Goal: Task Accomplishment & Management: Use online tool/utility

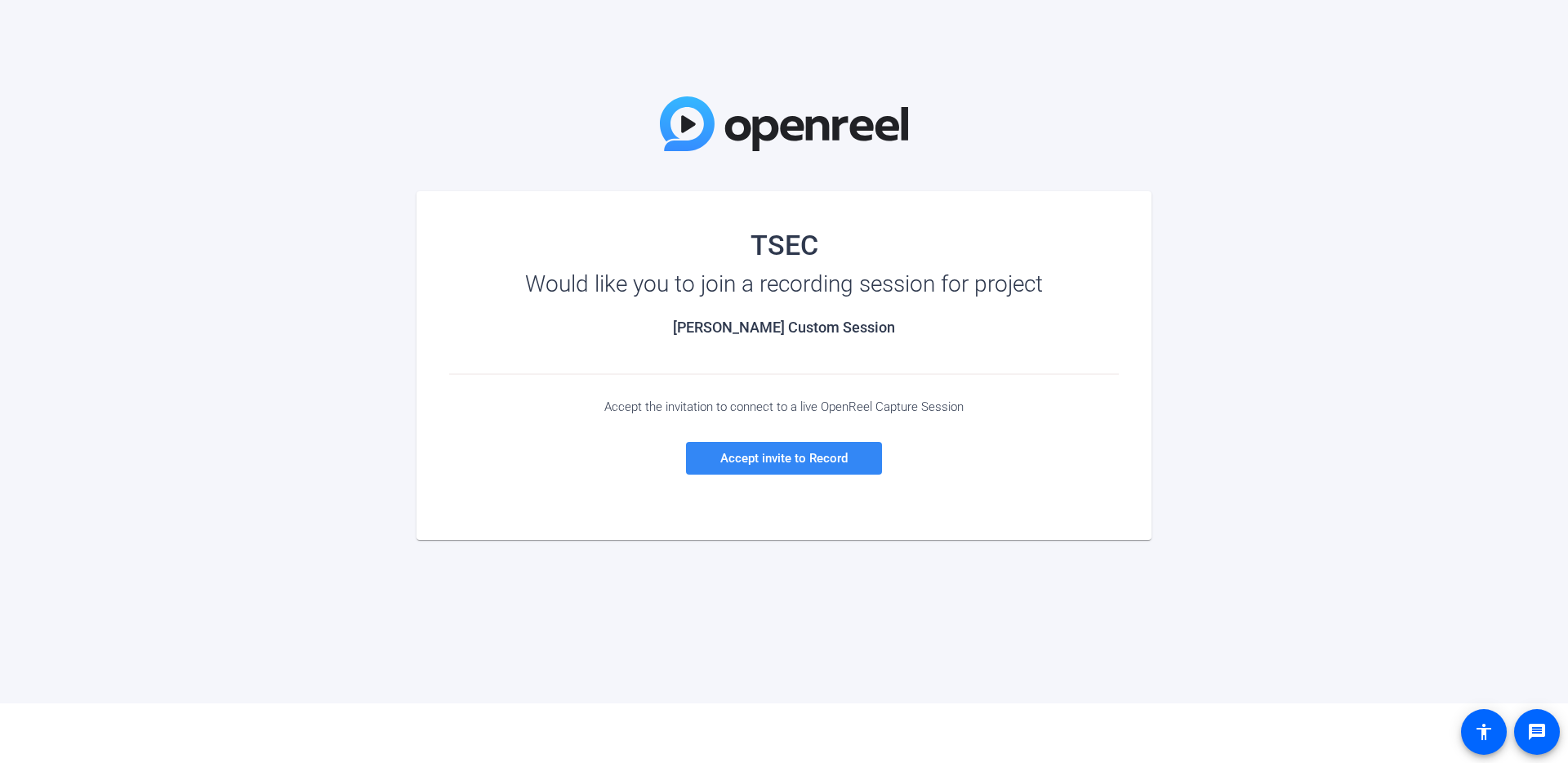
click at [798, 462] on span "Accept invite to Record" at bounding box center [784, 458] width 128 height 15
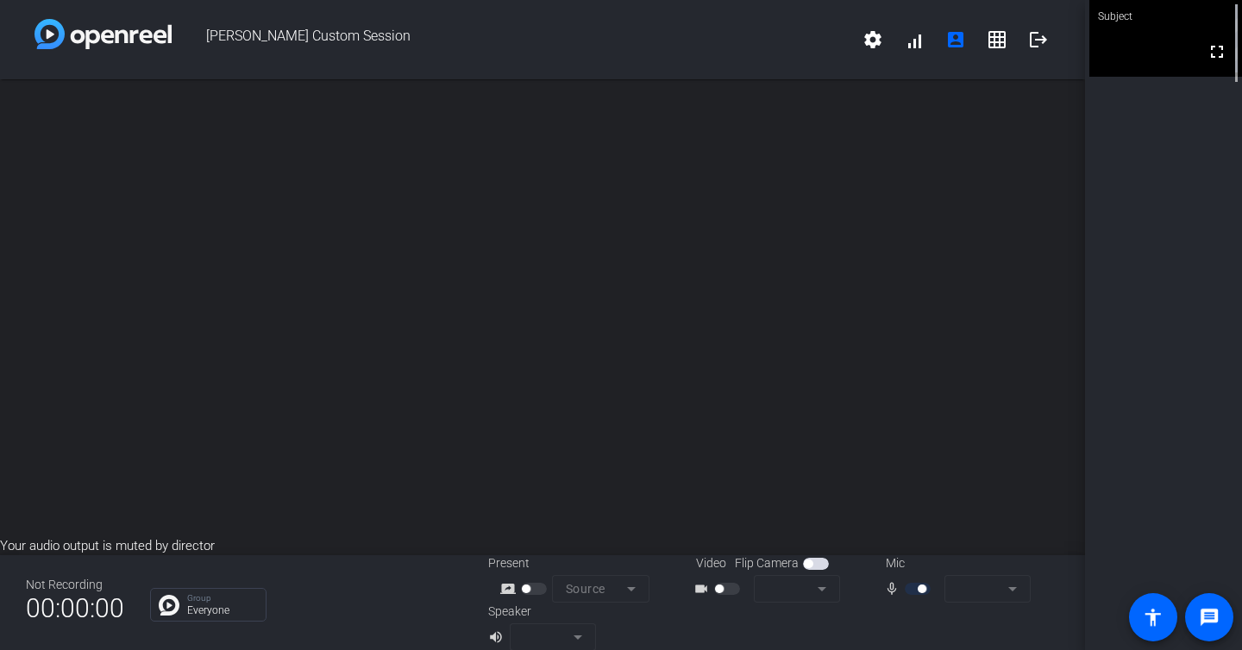
click at [718, 590] on span "button" at bounding box center [719, 589] width 9 height 9
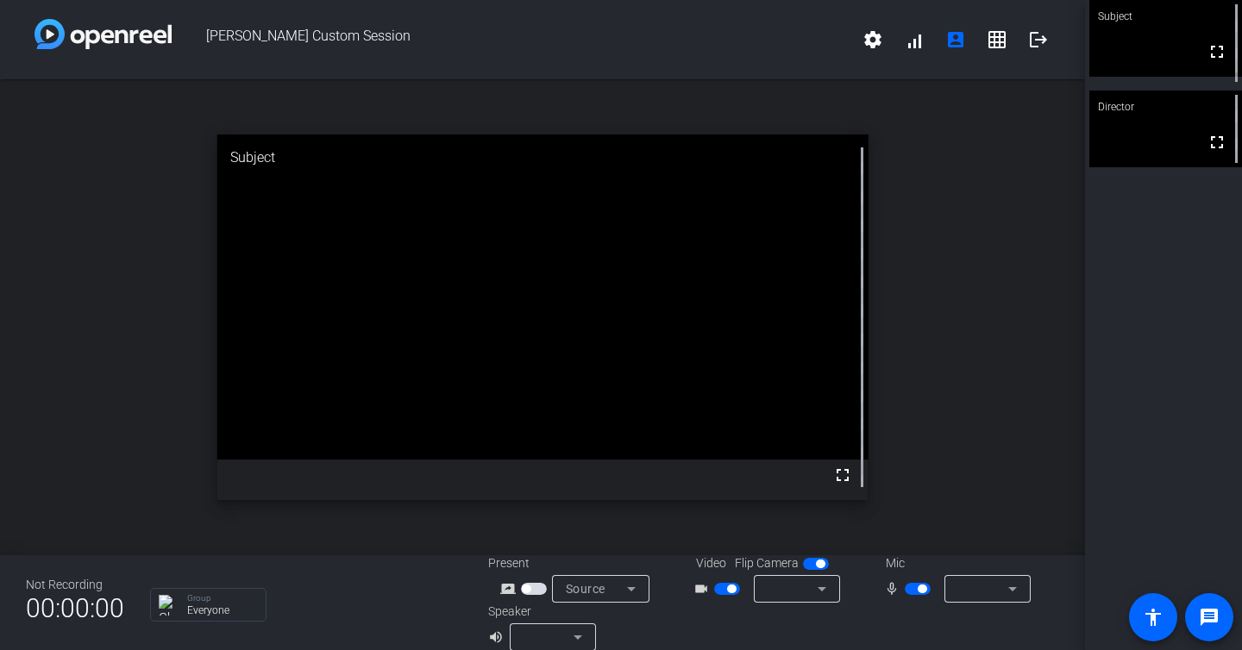
click at [834, 477] on mat-icon "fullscreen" at bounding box center [842, 475] width 21 height 21
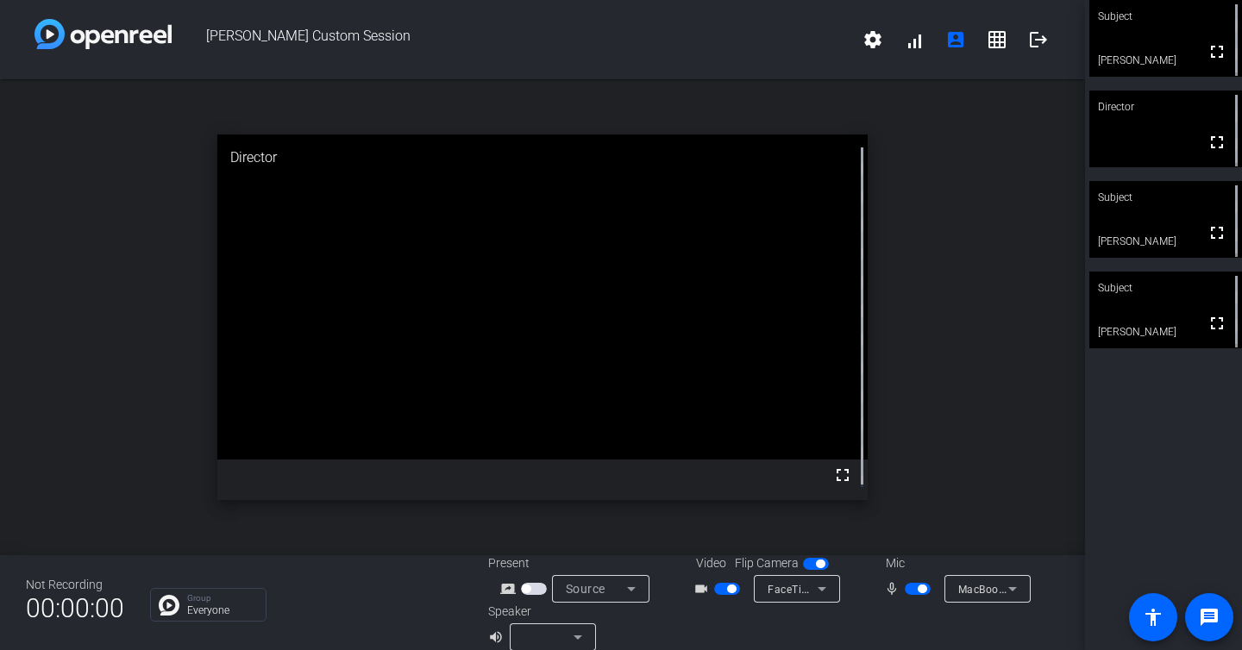
click at [918, 593] on span "button" at bounding box center [922, 589] width 9 height 9
click at [909, 591] on span "button" at bounding box center [918, 589] width 26 height 12
click at [913, 589] on span "button" at bounding box center [918, 589] width 26 height 12
click at [727, 592] on span "button" at bounding box center [731, 589] width 9 height 9
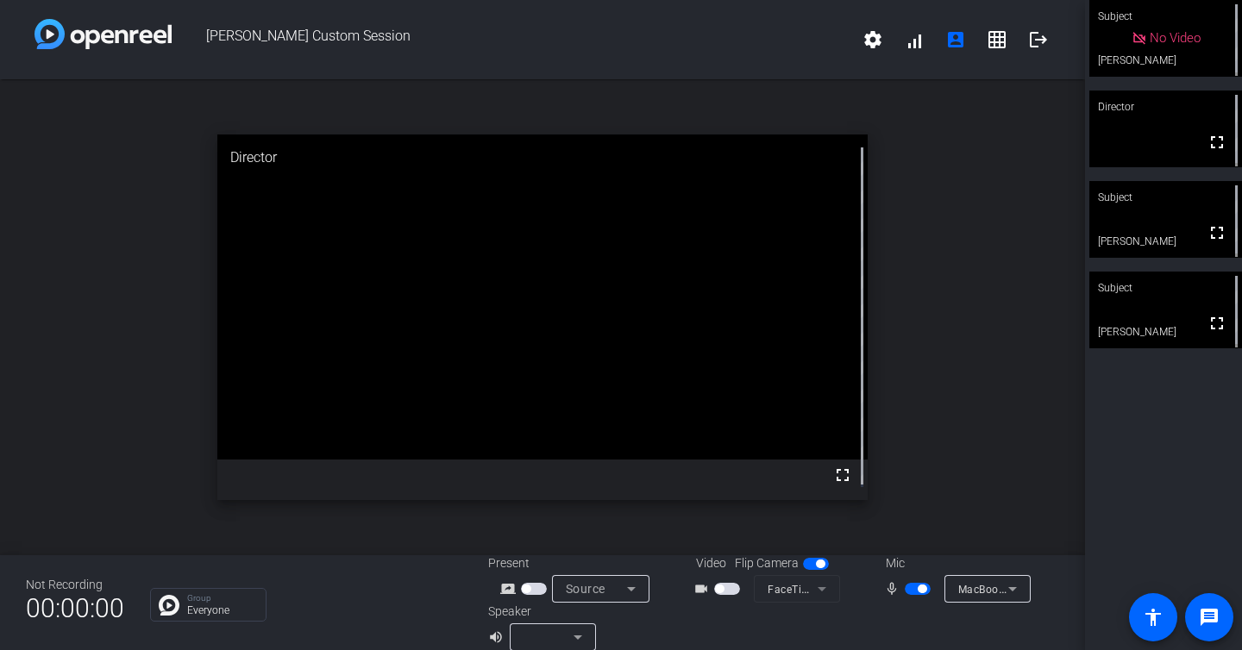
click at [905, 590] on span "button" at bounding box center [918, 589] width 26 height 12
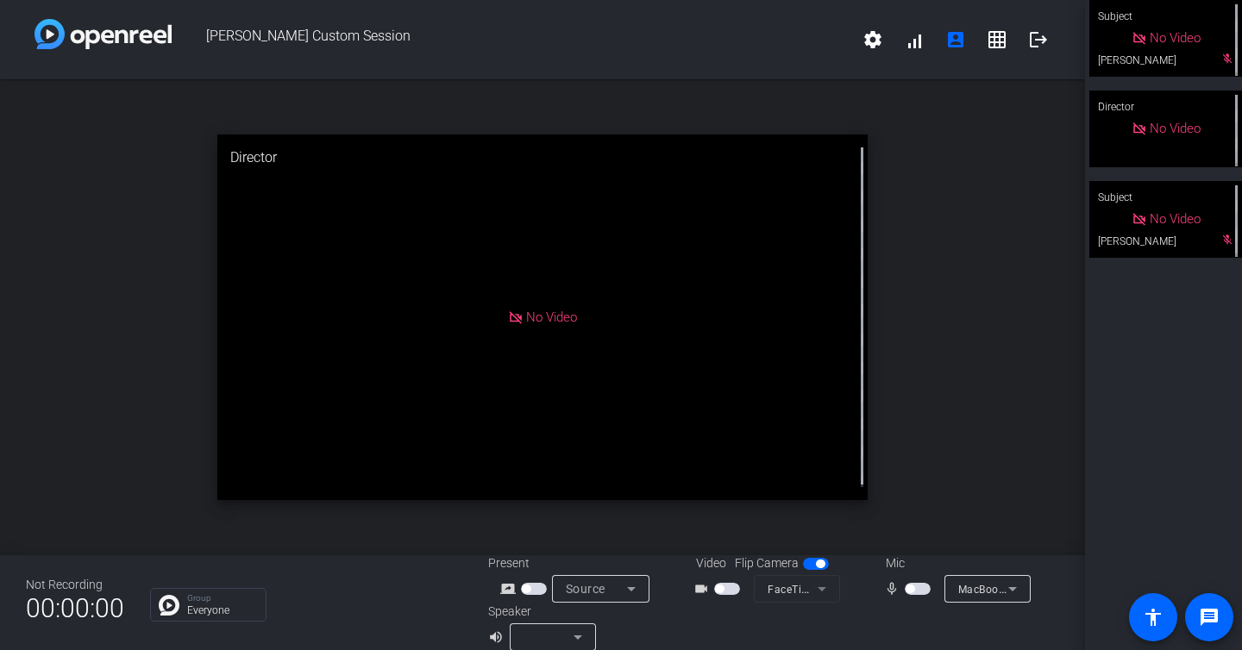
click at [908, 591] on span "button" at bounding box center [918, 589] width 26 height 12
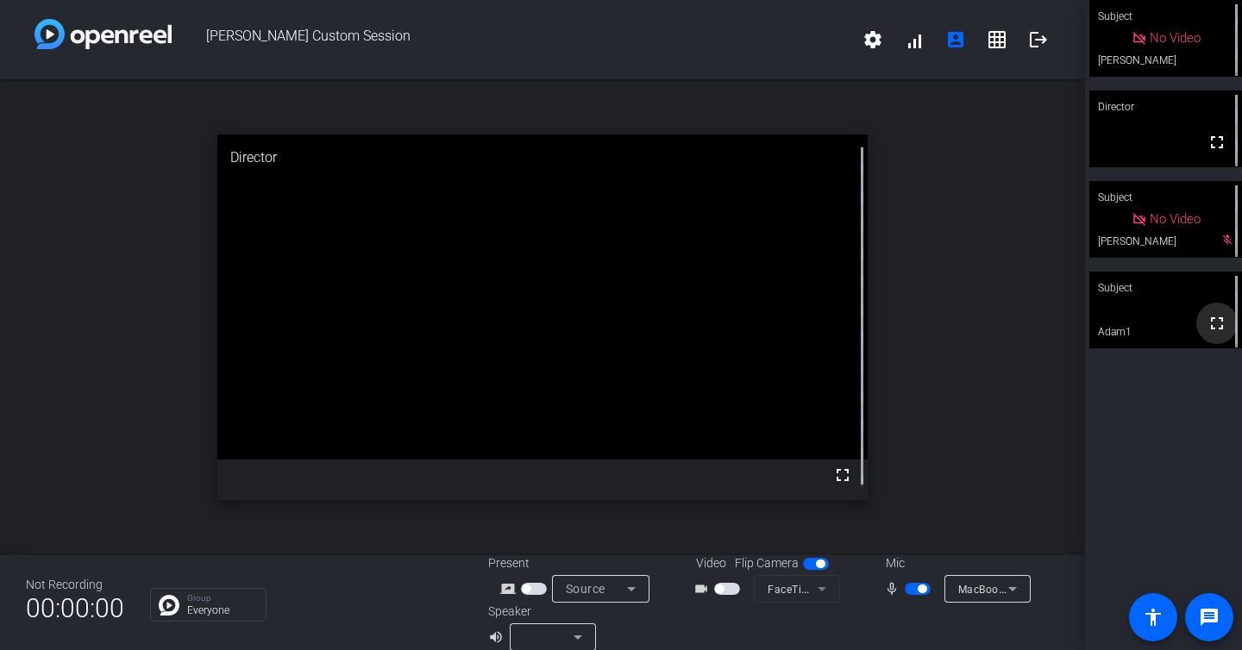
click at [1209, 327] on mat-icon "fullscreen" at bounding box center [1217, 323] width 21 height 21
click at [918, 593] on span "button" at bounding box center [918, 589] width 26 height 12
click at [906, 591] on span "button" at bounding box center [910, 589] width 9 height 9
click at [905, 590] on span "button" at bounding box center [918, 589] width 26 height 12
click at [906, 590] on span "button" at bounding box center [910, 589] width 9 height 9
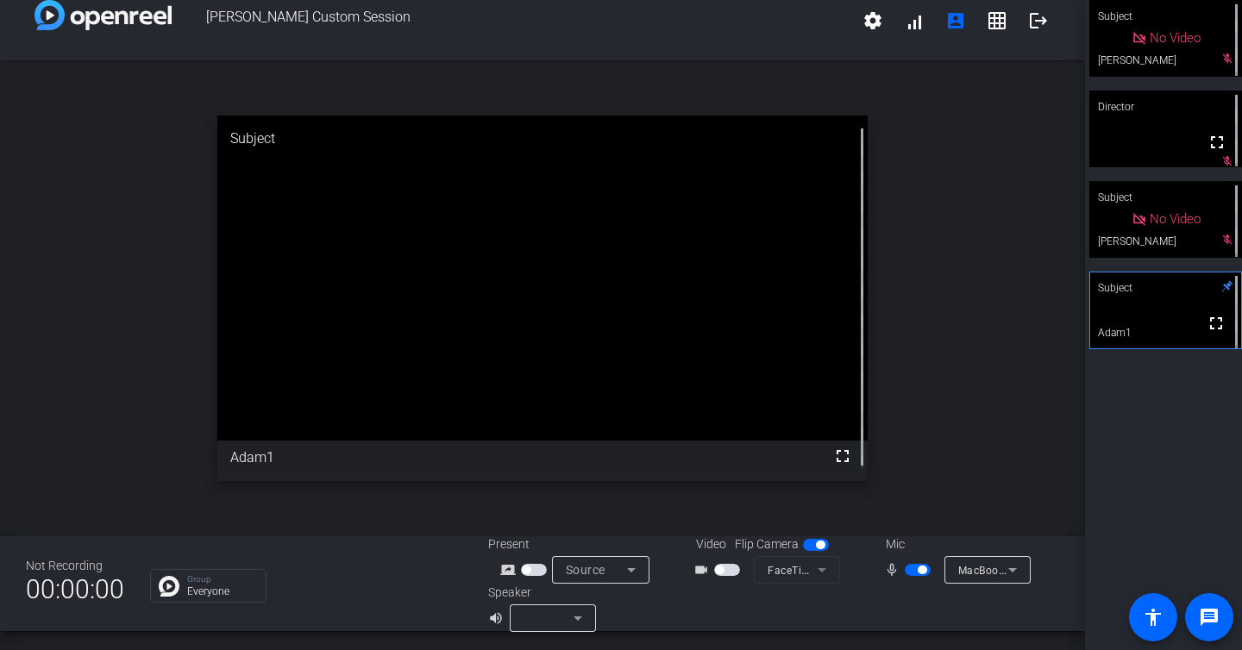
scroll to position [20, 0]
click at [568, 621] on icon at bounding box center [578, 617] width 21 height 21
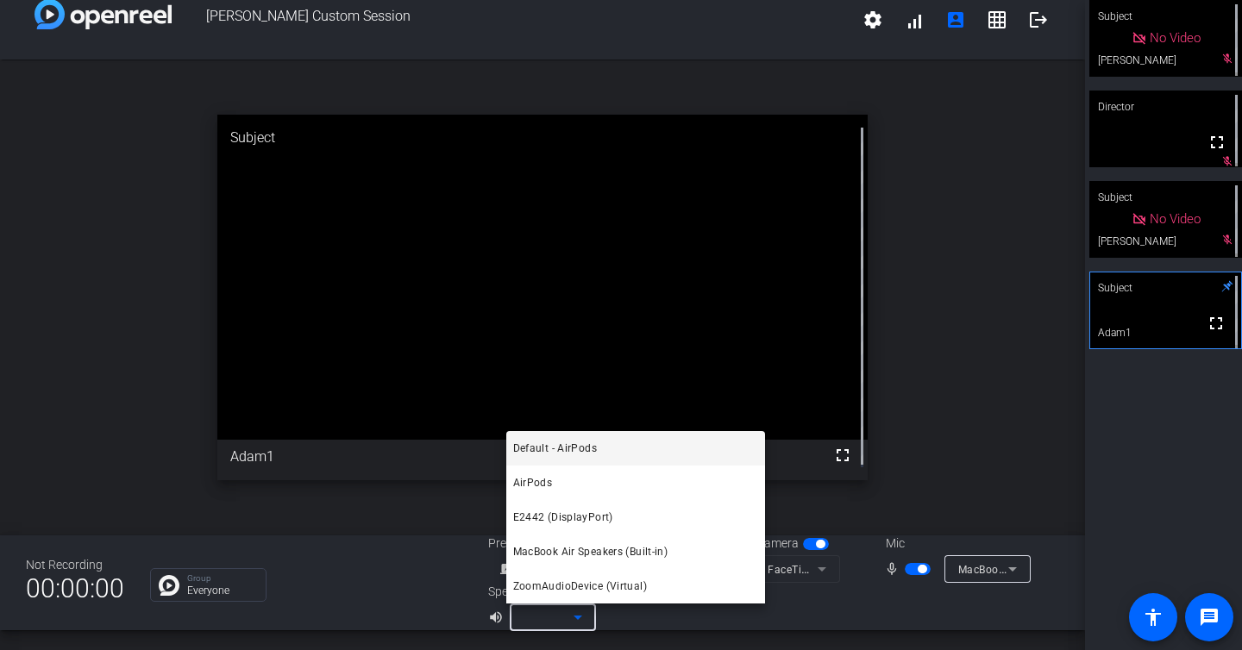
click at [566, 621] on div at bounding box center [621, 325] width 1242 height 650
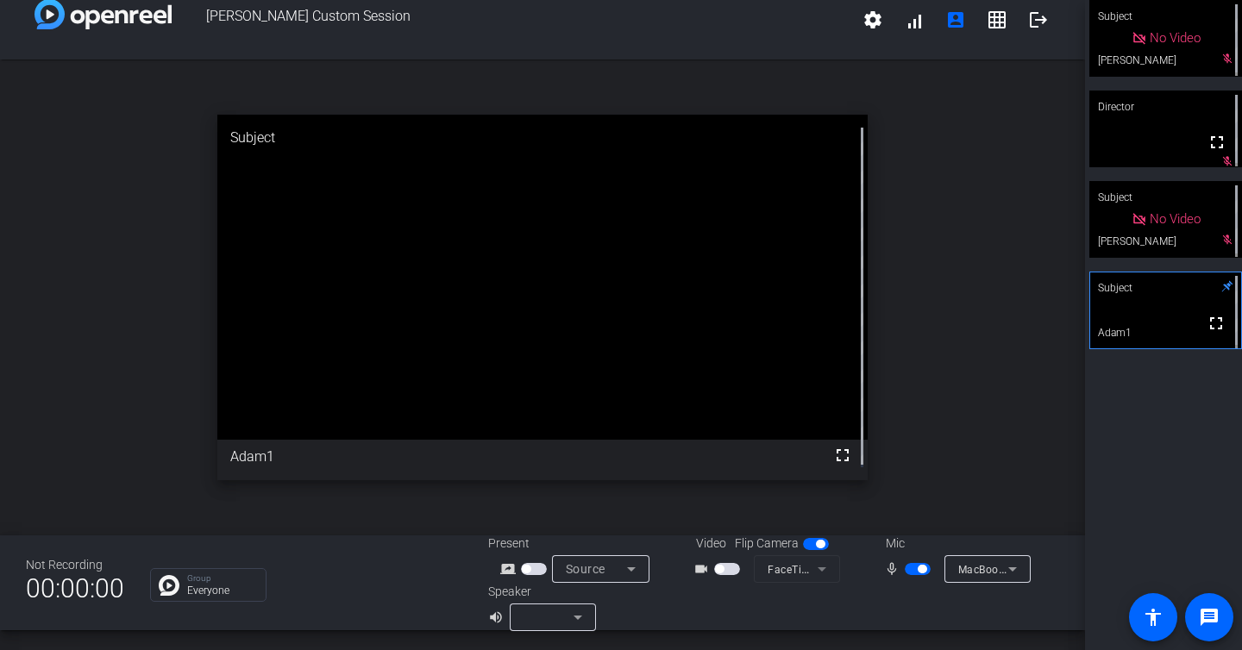
click at [1217, 62] on div "No Video" at bounding box center [1166, 38] width 153 height 77
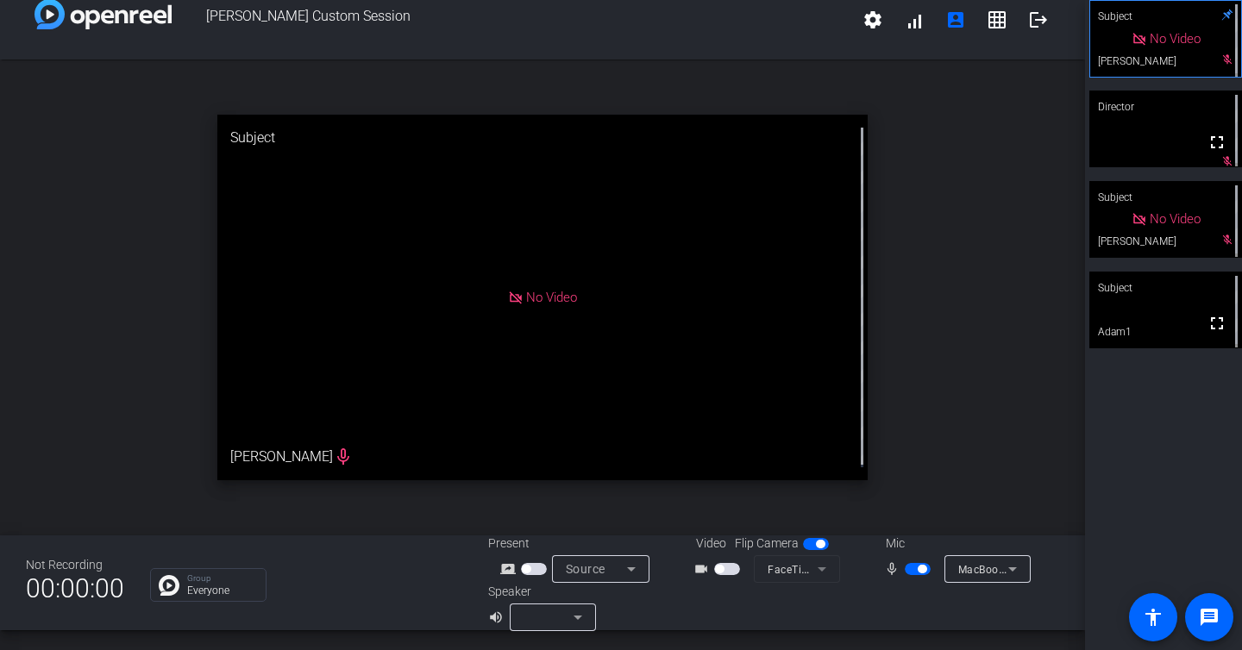
click at [963, 570] on span "MacBook Air Microphone (Built-in)" at bounding box center [1044, 569] width 173 height 14
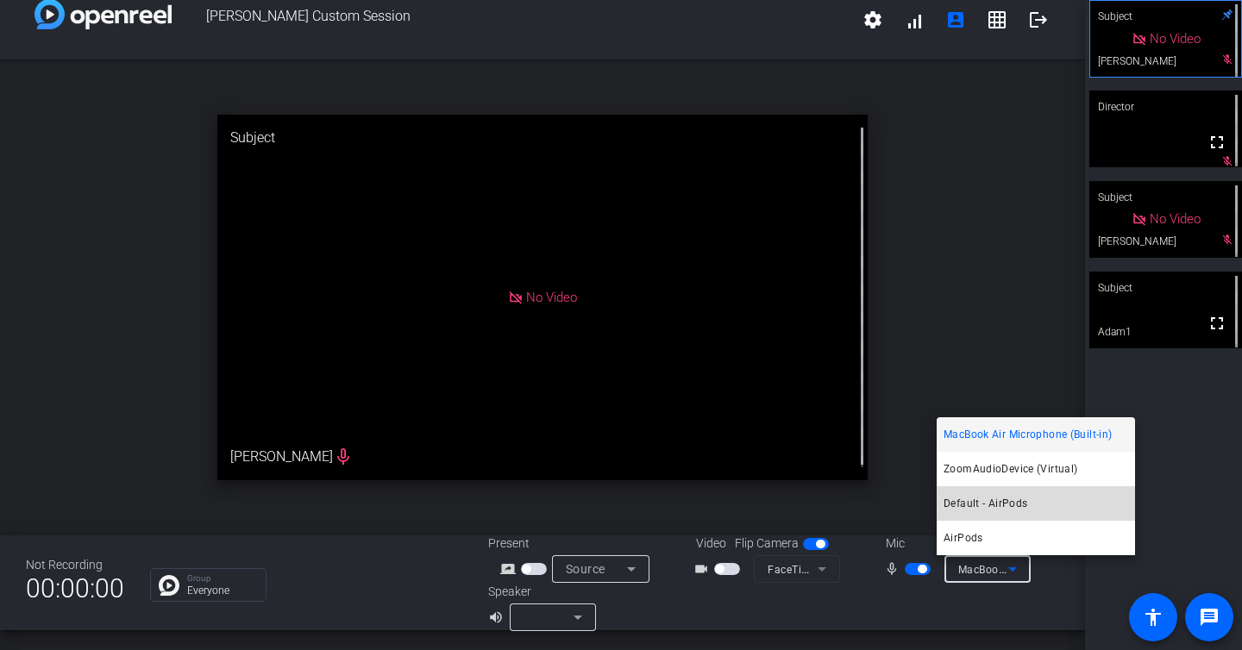
click at [959, 503] on span "Default - AirPods" at bounding box center [986, 503] width 84 height 21
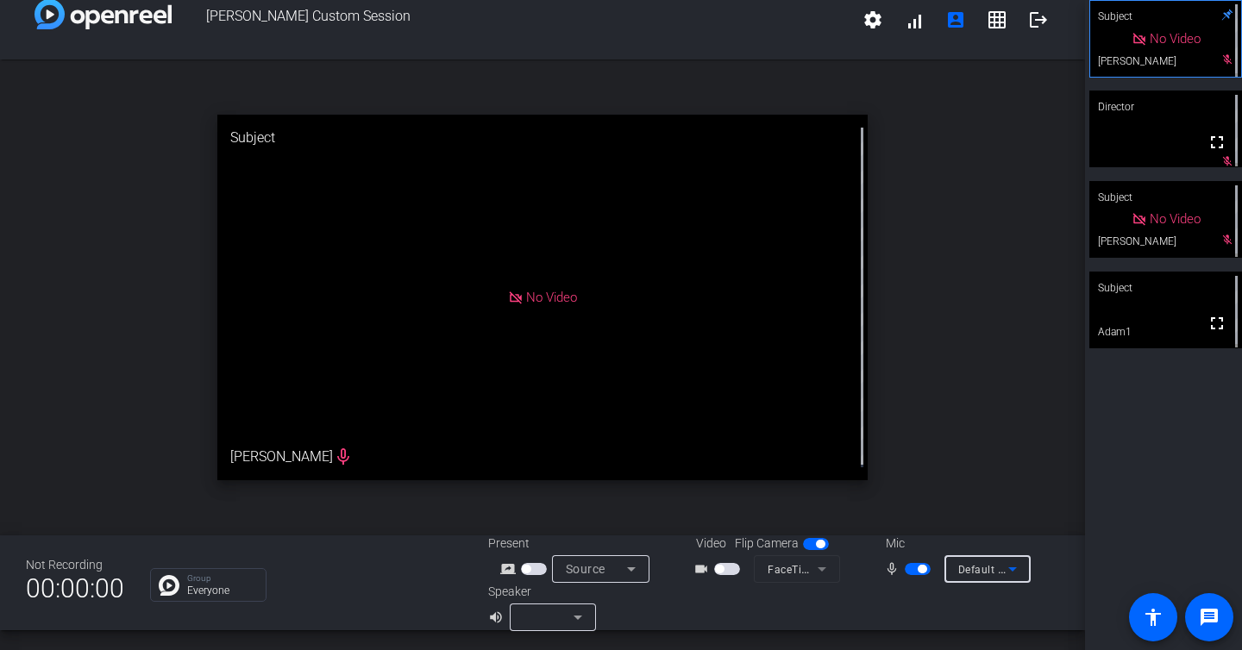
click at [976, 569] on span "Default - AirPods" at bounding box center [1001, 569] width 86 height 14
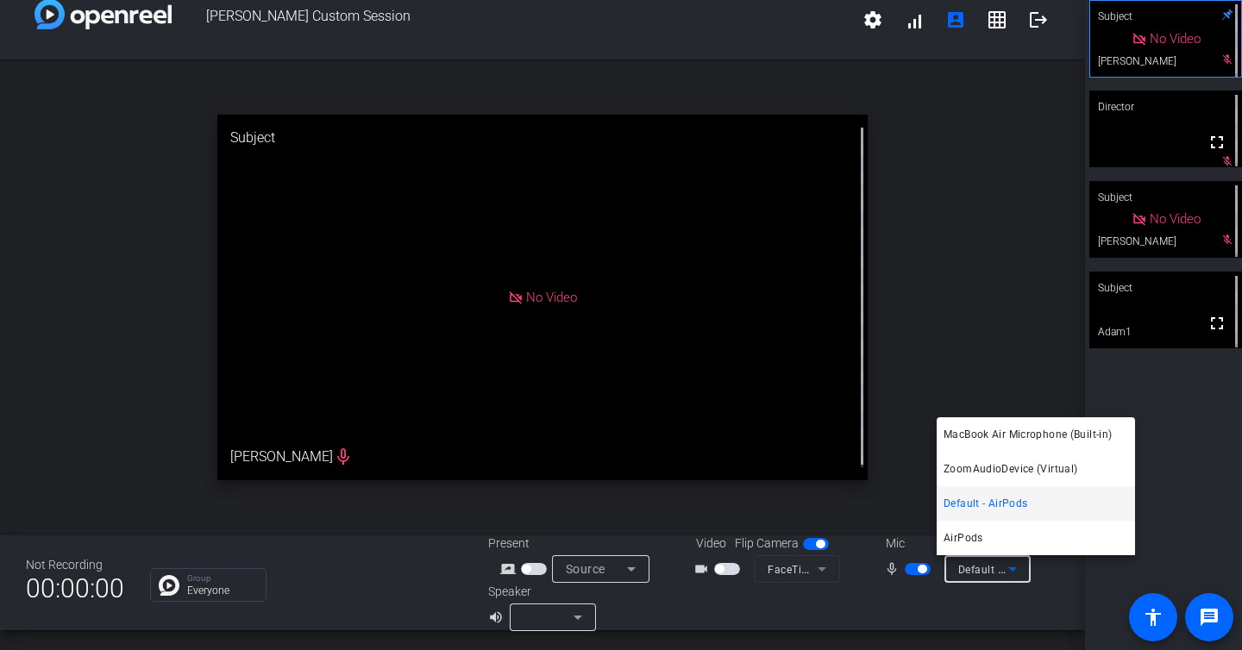
click at [976, 569] on div at bounding box center [621, 325] width 1242 height 650
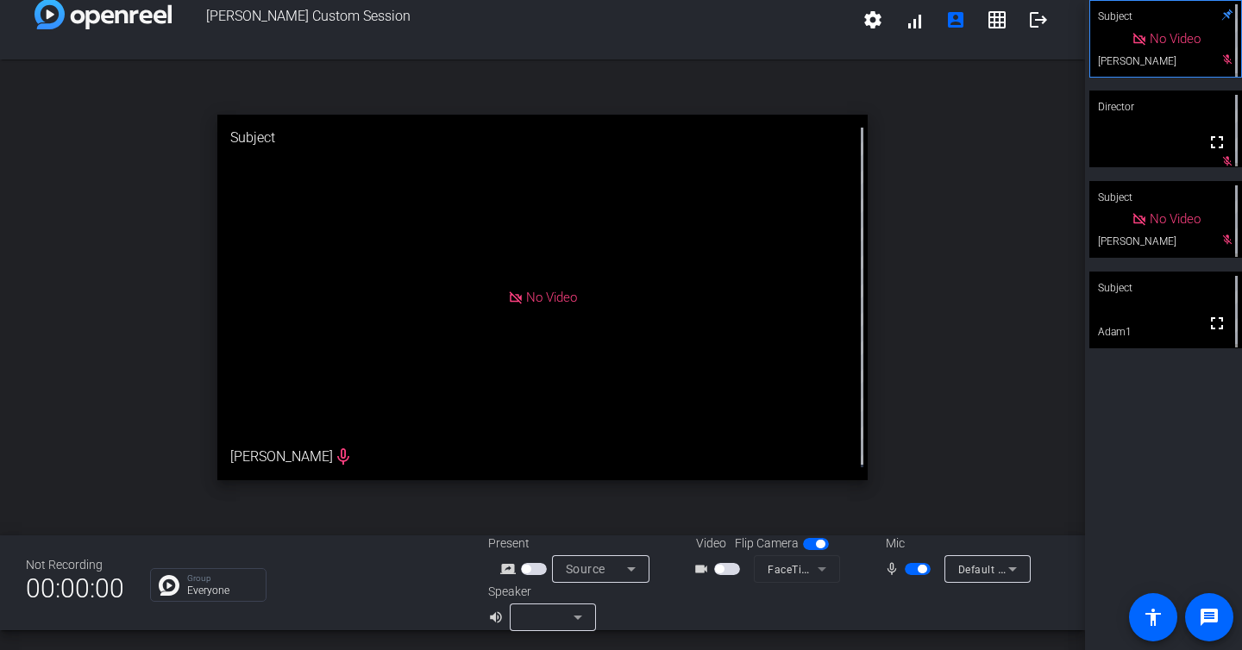
click at [1132, 229] on div "No Video" at bounding box center [1166, 220] width 69 height 20
click at [1132, 223] on div "No Video" at bounding box center [1166, 220] width 69 height 20
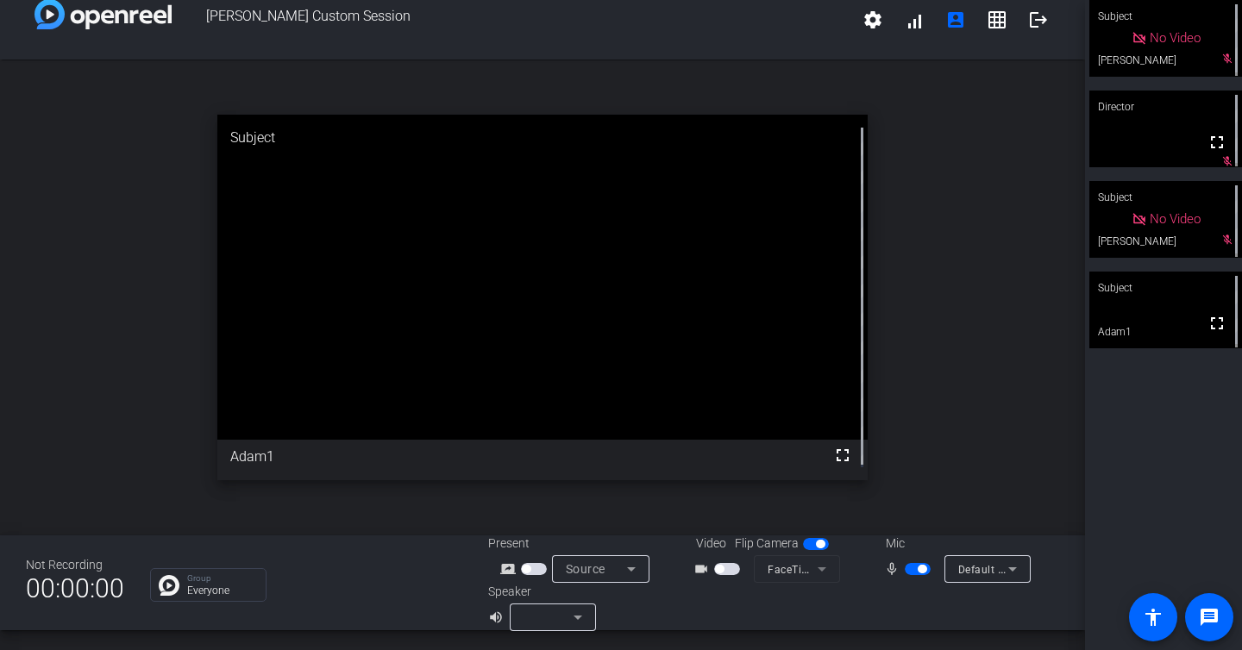
click at [1132, 223] on div "No Video" at bounding box center [1166, 220] width 69 height 20
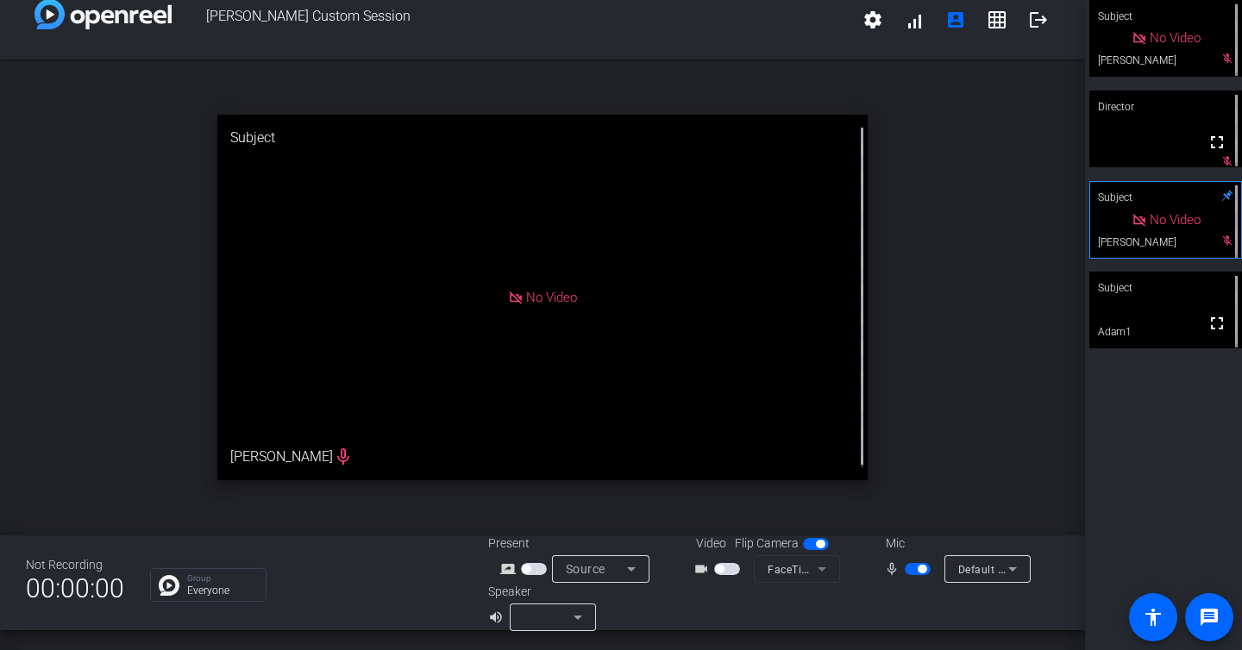
click at [1132, 223] on div "No Video" at bounding box center [1166, 220] width 69 height 20
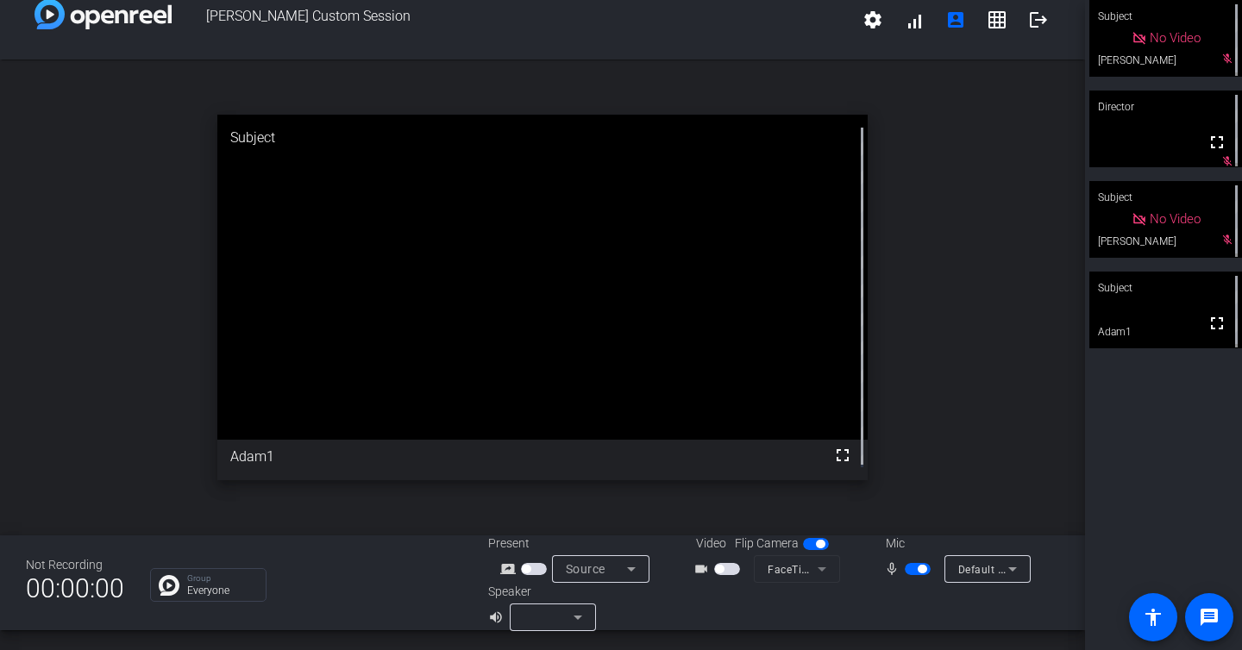
click at [959, 569] on span "Default - AirPods" at bounding box center [1001, 569] width 86 height 14
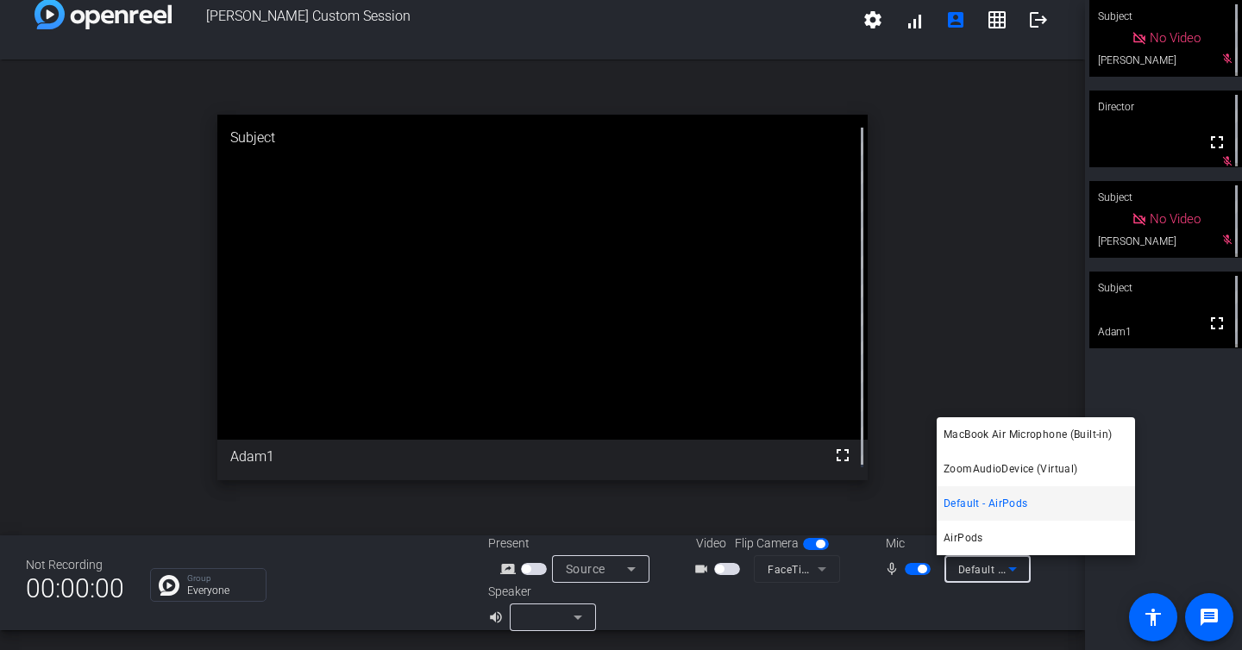
click at [933, 606] on div at bounding box center [621, 325] width 1242 height 650
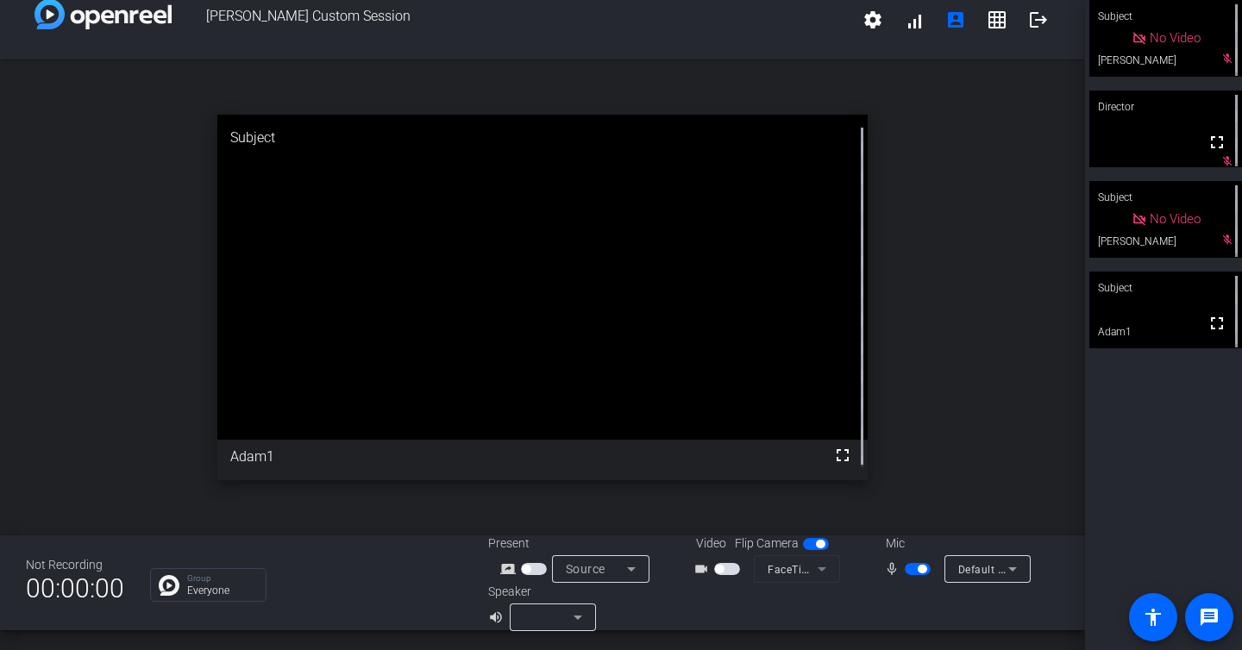
click at [908, 569] on span "button" at bounding box center [918, 569] width 26 height 12
click at [915, 569] on span "button" at bounding box center [918, 569] width 26 height 12
click at [1002, 569] on icon at bounding box center [1012, 569] width 21 height 21
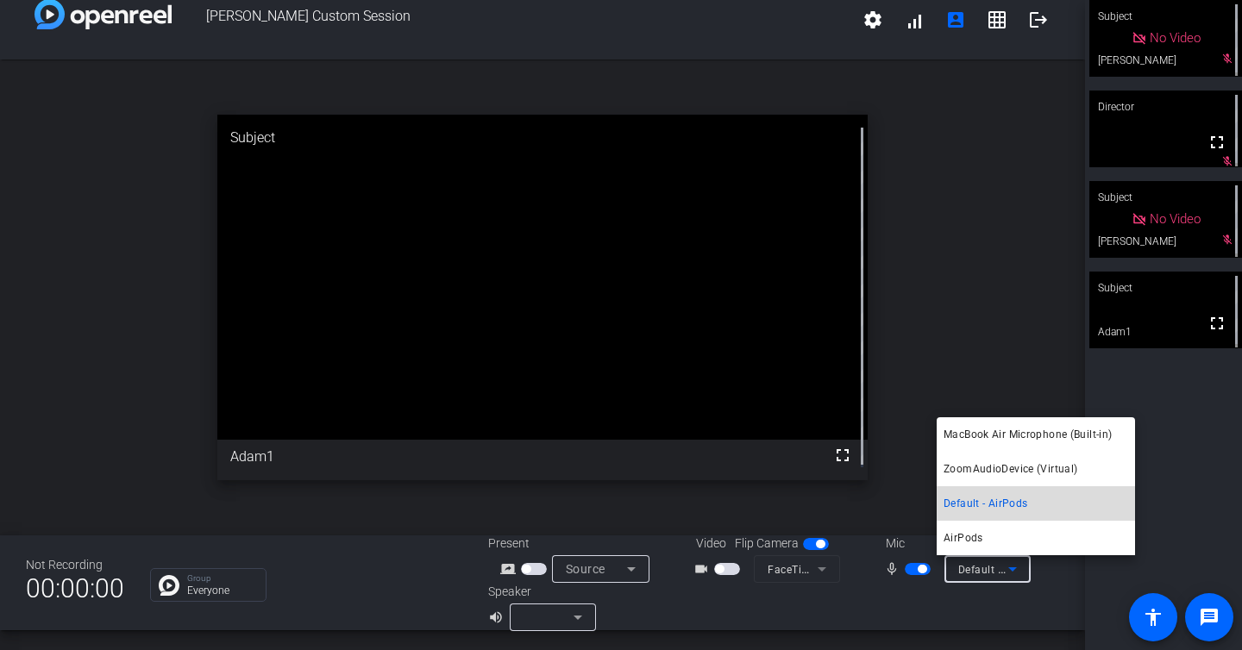
click at [995, 502] on span "Default - AirPods" at bounding box center [986, 503] width 84 height 21
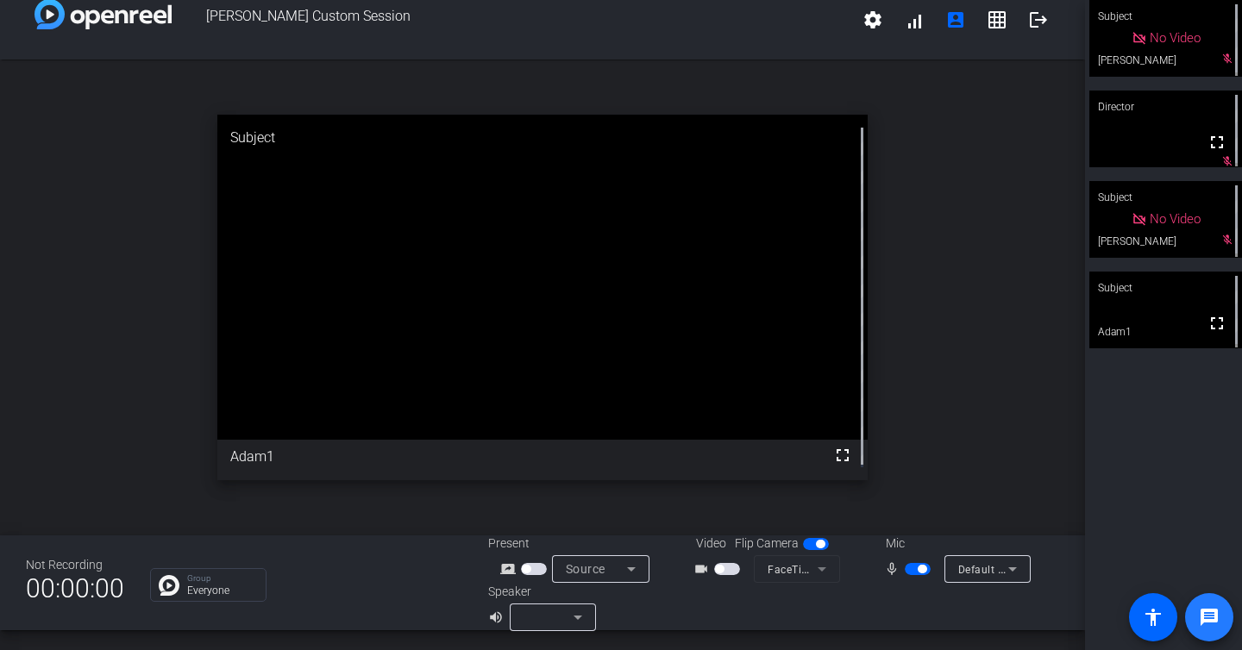
click at [1213, 601] on span at bounding box center [1209, 617] width 41 height 41
click at [568, 613] on icon at bounding box center [578, 617] width 21 height 21
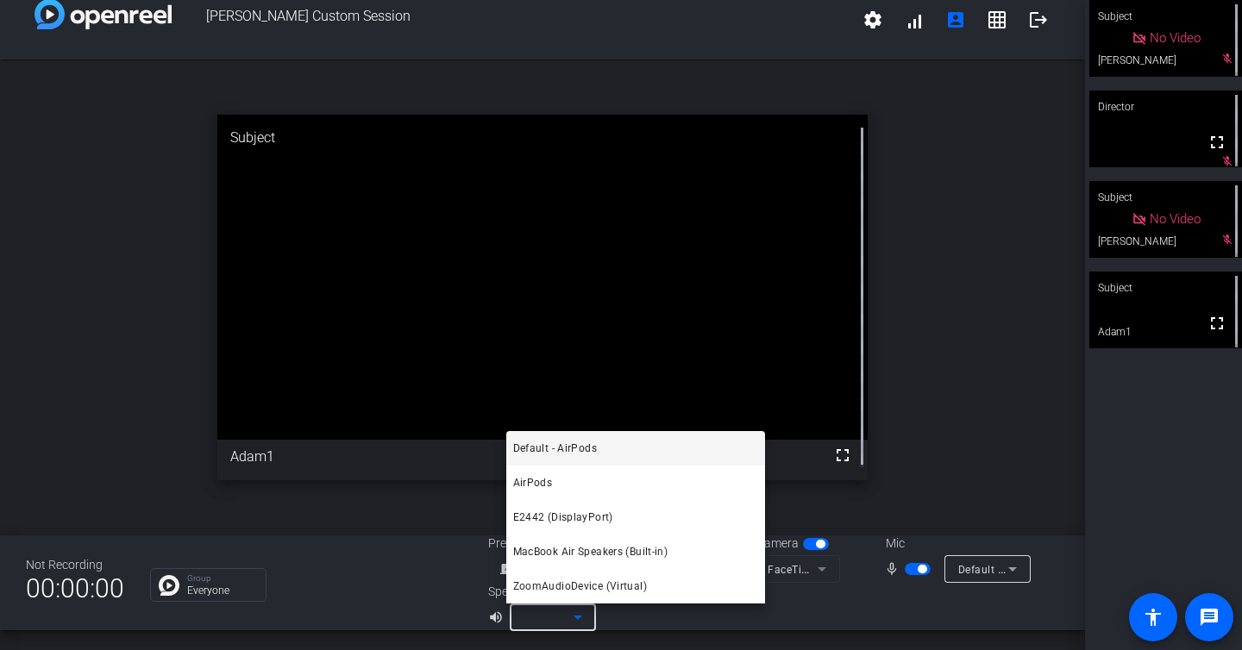
click at [569, 617] on div at bounding box center [621, 325] width 1242 height 650
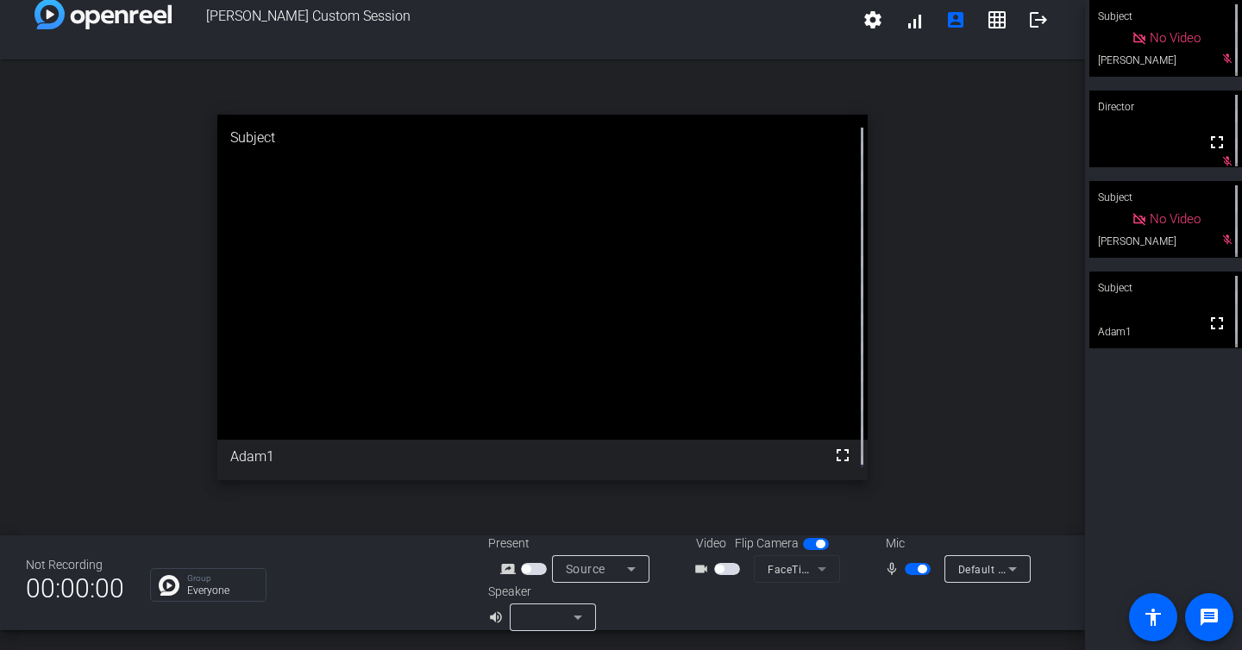
click at [946, 567] on div "Default - AirPods" at bounding box center [988, 570] width 86 height 28
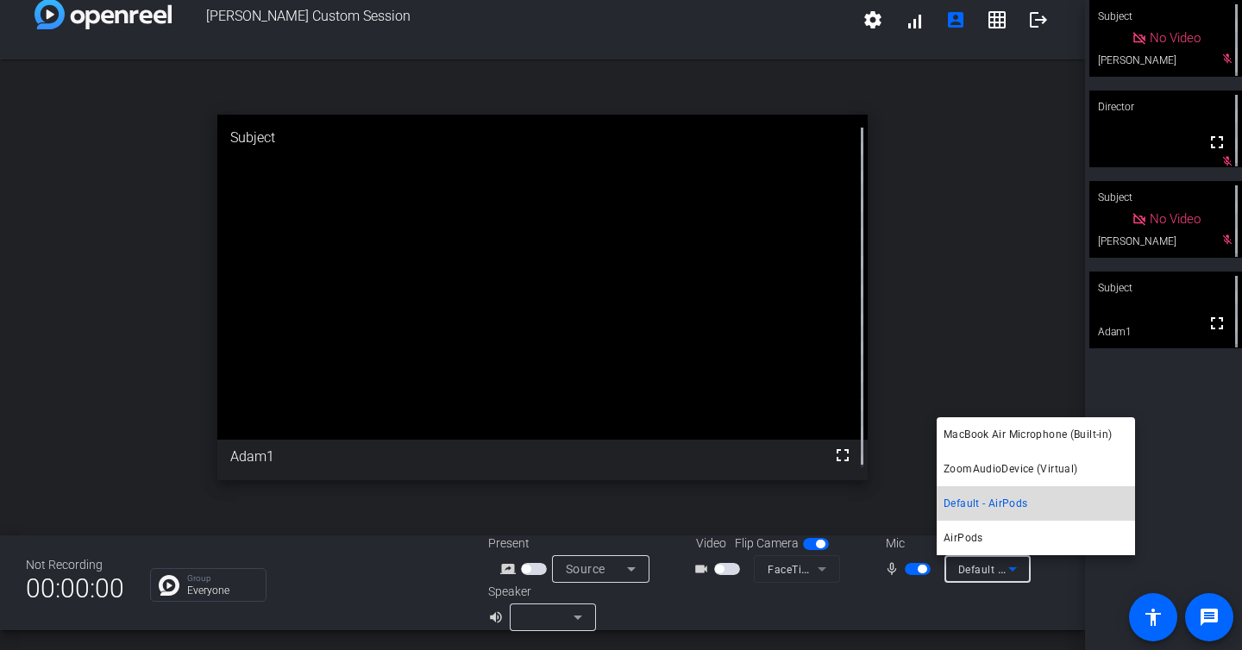
click at [967, 499] on span "Default - AirPods" at bounding box center [986, 503] width 84 height 21
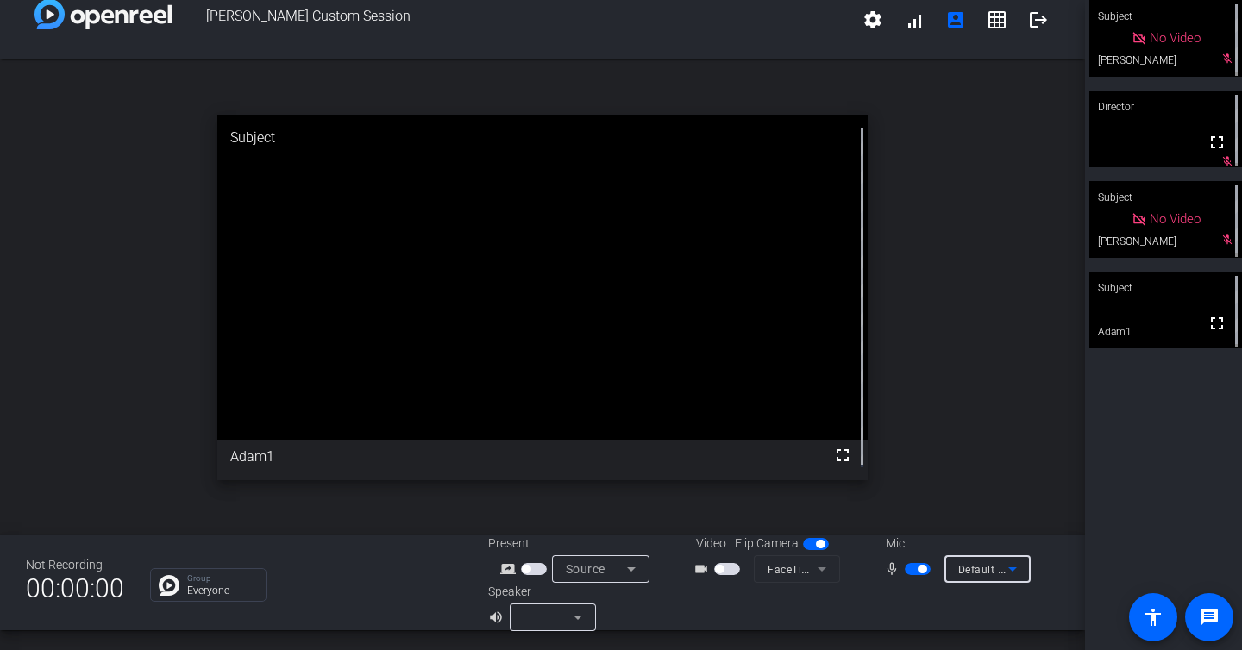
click at [963, 567] on span "Default - AirPods" at bounding box center [1001, 569] width 86 height 14
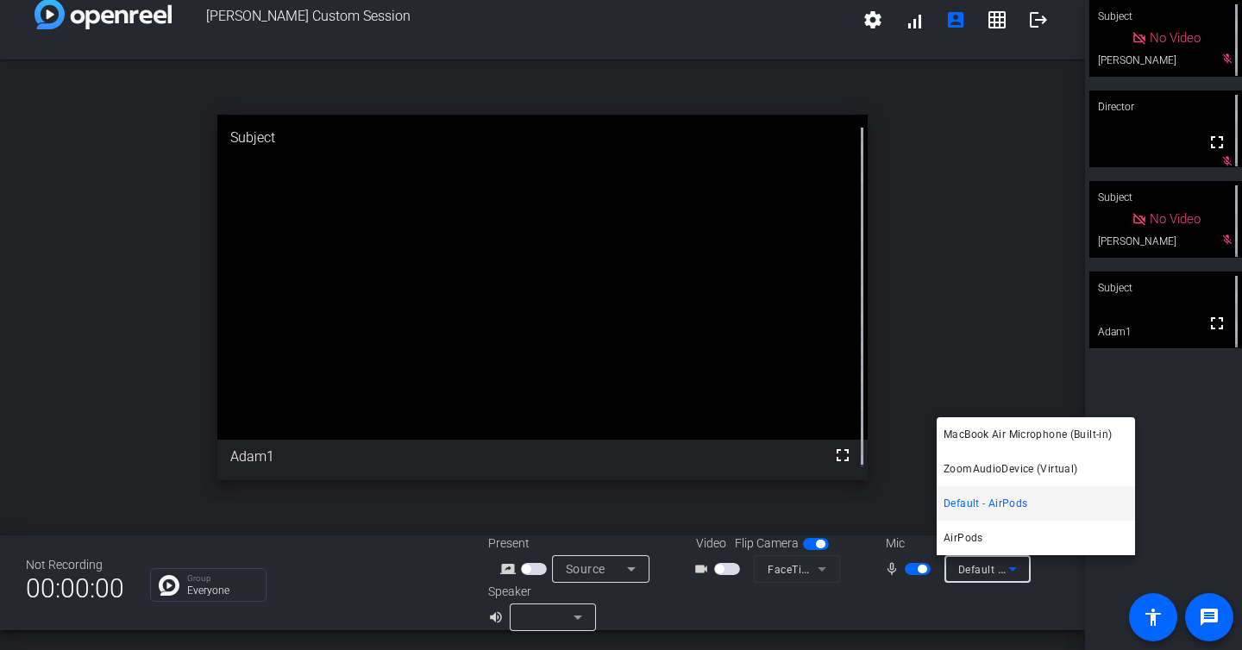
click at [801, 563] on div at bounding box center [621, 325] width 1242 height 650
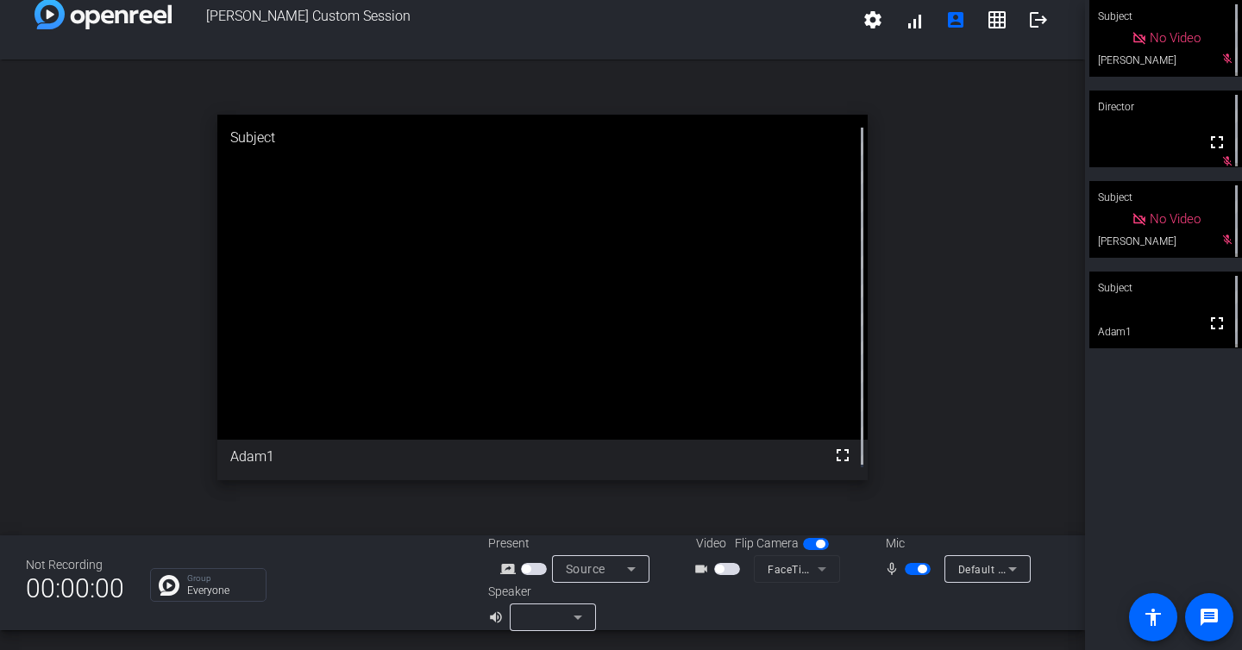
click at [801, 569] on mat-form-field "FaceTime HD Camera (1C1C:B782)" at bounding box center [797, 570] width 86 height 28
click at [810, 569] on mat-form-field "FaceTime HD Camera (1C1C:B782)" at bounding box center [797, 570] width 86 height 28
click at [814, 569] on mat-form-field "FaceTime HD Camera (1C1C:B782)" at bounding box center [797, 570] width 86 height 28
click at [958, 572] on span "Default - AirPods" at bounding box center [1001, 569] width 86 height 14
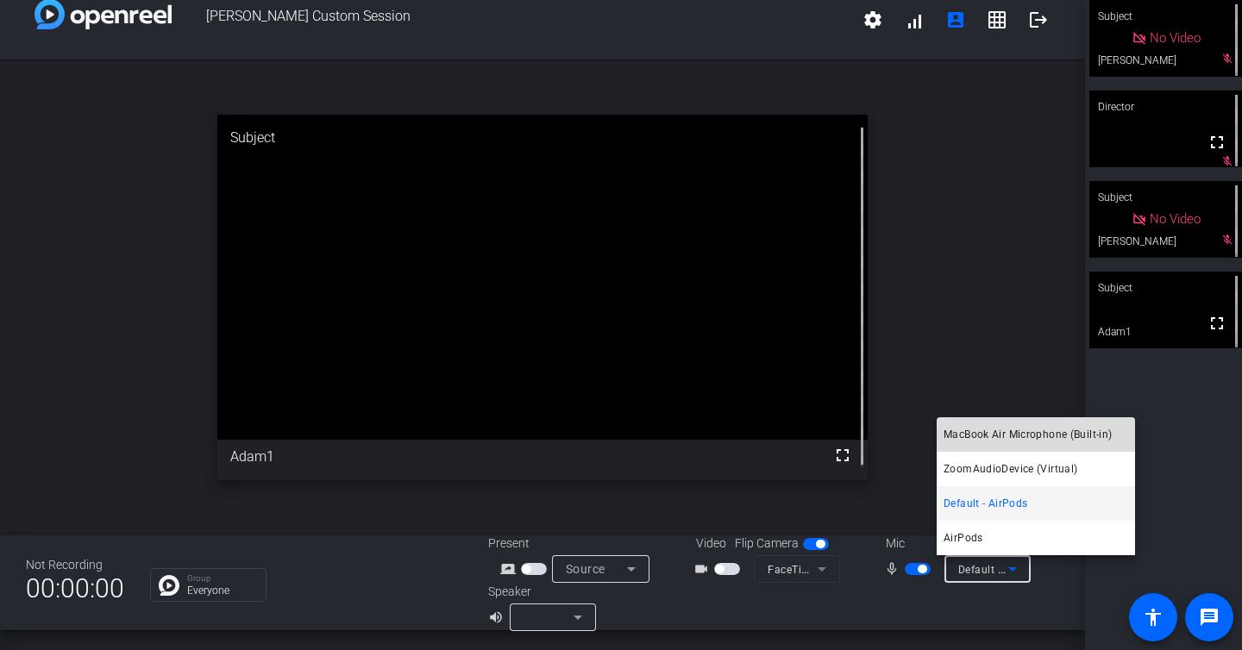
click at [974, 432] on span "MacBook Air Microphone (Built-in)" at bounding box center [1028, 434] width 168 height 21
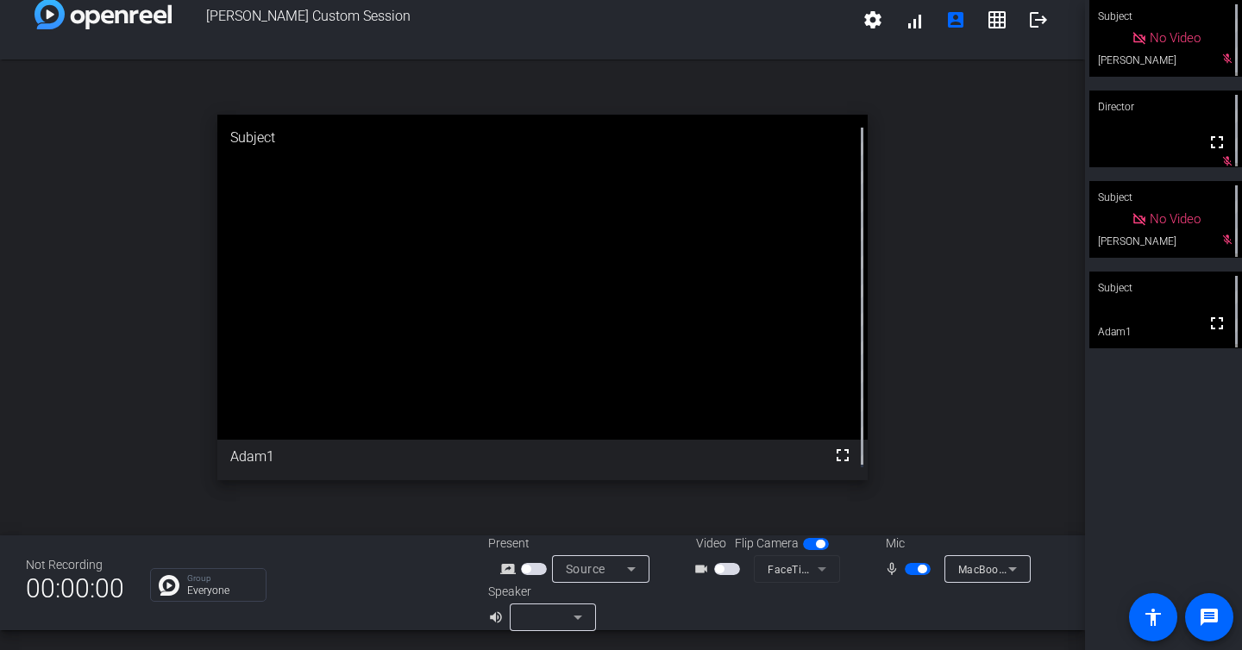
click at [786, 572] on mat-form-field "FaceTime HD Camera (1C1C:B782)" at bounding box center [797, 570] width 86 height 28
click at [1028, 17] on mat-icon "logout" at bounding box center [1038, 19] width 21 height 21
click at [1028, 16] on mat-icon "logout" at bounding box center [1038, 19] width 21 height 21
